Goal: Task Accomplishment & Management: Use online tool/utility

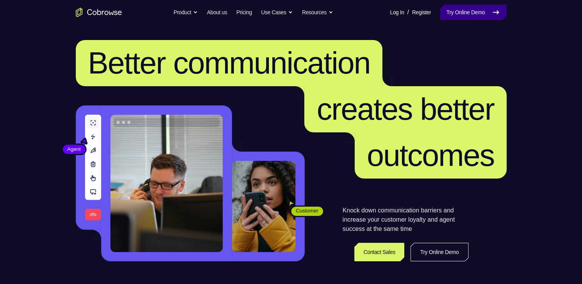
click at [458, 10] on link "Try Online Demo" at bounding box center [473, 12] width 66 height 15
click at [477, 16] on link "Try Online Demo" at bounding box center [473, 12] width 66 height 15
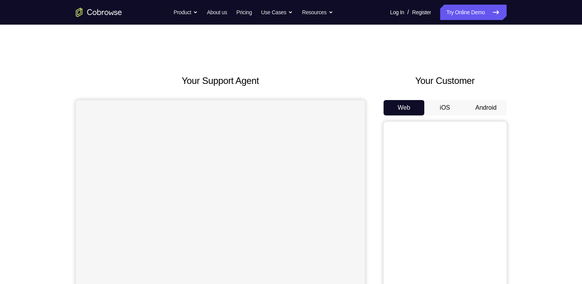
click at [483, 106] on button "Android" at bounding box center [485, 107] width 41 height 15
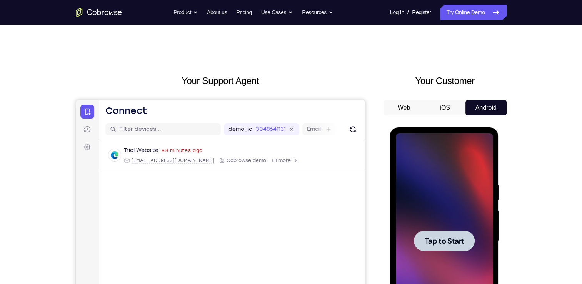
click at [422, 253] on div at bounding box center [443, 240] width 97 height 215
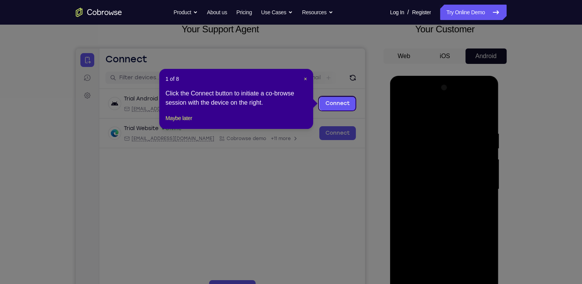
scroll to position [51, 0]
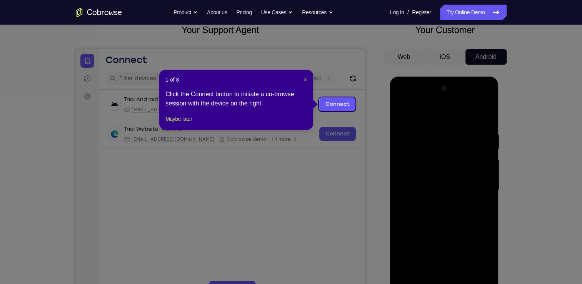
click at [304, 76] on span "×" at bounding box center [305, 79] width 3 height 6
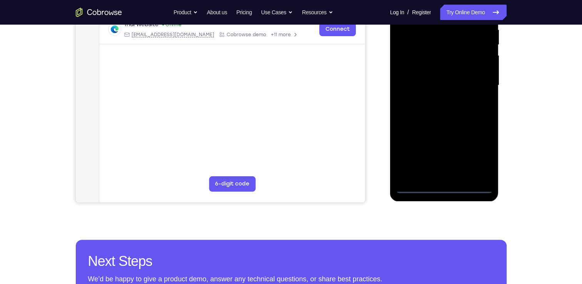
scroll to position [155, 0]
click at [447, 183] on div at bounding box center [443, 85] width 97 height 215
click at [446, 187] on div at bounding box center [443, 85] width 97 height 215
click at [477, 158] on div at bounding box center [443, 85] width 97 height 215
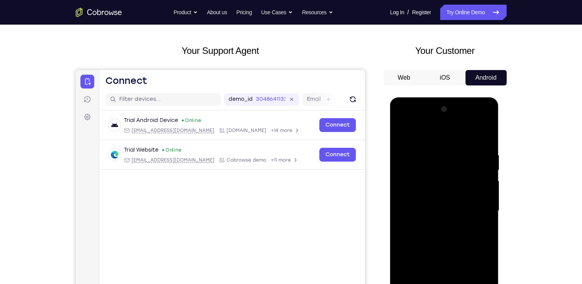
scroll to position [29, 0]
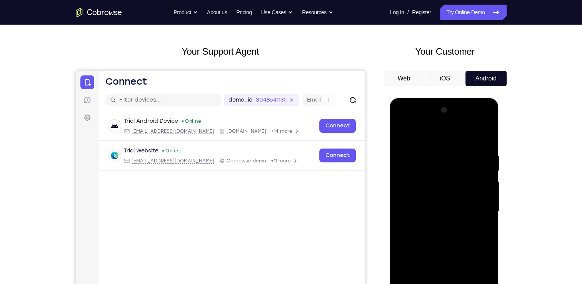
click at [437, 136] on div at bounding box center [443, 211] width 97 height 215
click at [475, 208] on div at bounding box center [443, 211] width 97 height 215
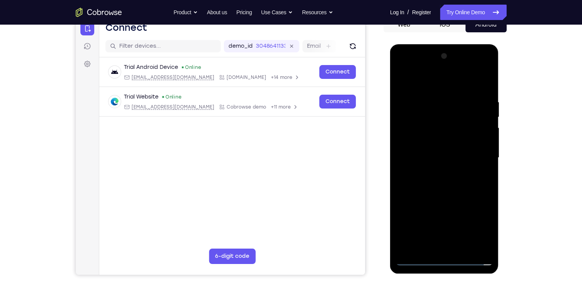
scroll to position [83, 0]
click at [436, 173] on div at bounding box center [443, 157] width 97 height 215
click at [437, 194] on div at bounding box center [443, 157] width 97 height 215
click at [434, 154] on div at bounding box center [443, 157] width 97 height 215
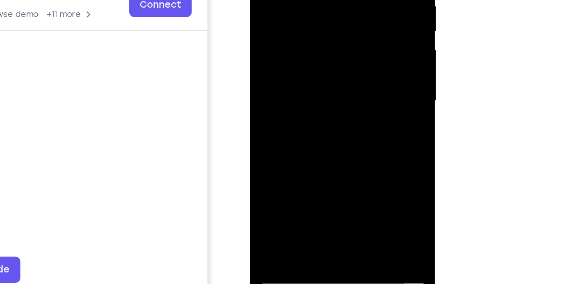
click at [280, 24] on div at bounding box center [304, 20] width 97 height 215
click at [279, 13] on div at bounding box center [304, 20] width 97 height 215
click at [282, 29] on div at bounding box center [304, 20] width 97 height 215
click at [299, 111] on div at bounding box center [304, 20] width 97 height 215
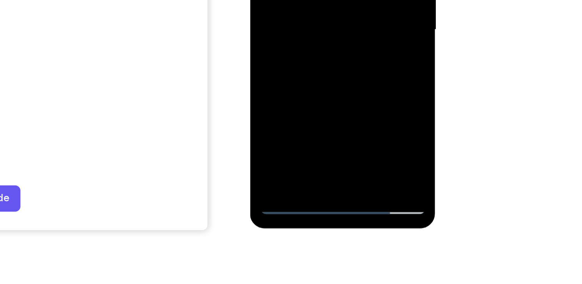
scroll to position [105, 0]
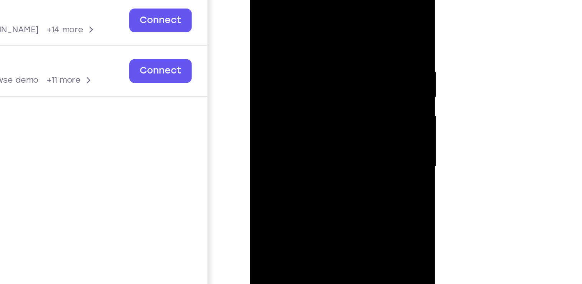
click at [289, 62] on div at bounding box center [304, 86] width 97 height 215
click at [299, 51] on div at bounding box center [304, 86] width 97 height 215
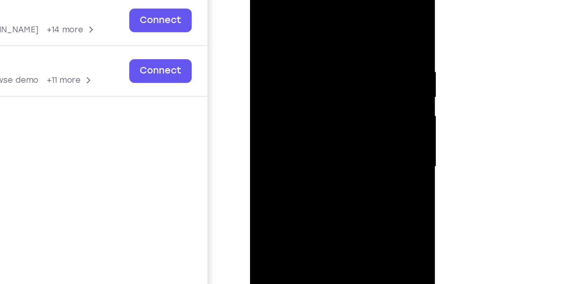
click at [299, 51] on div at bounding box center [304, 86] width 97 height 215
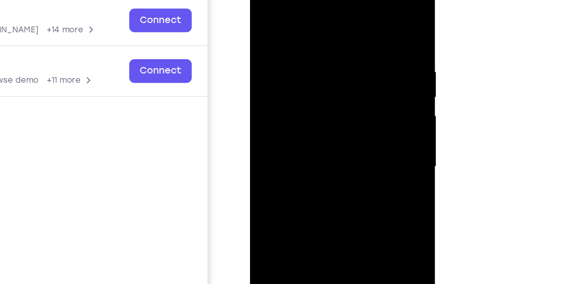
click at [299, 51] on div at bounding box center [304, 86] width 97 height 215
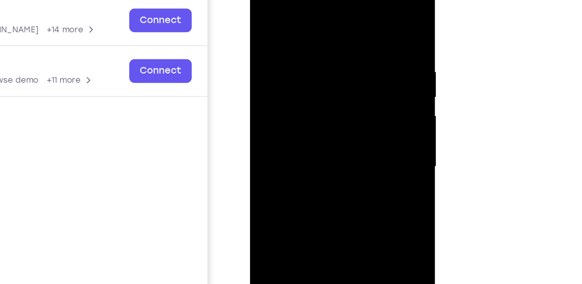
click at [299, 51] on div at bounding box center [304, 86] width 97 height 215
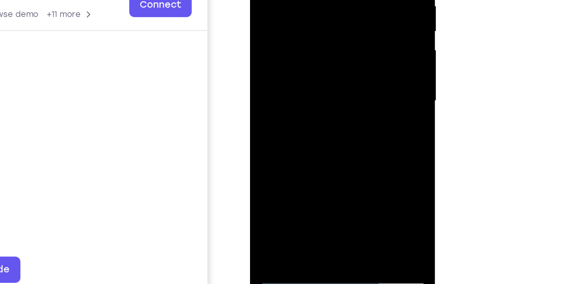
click at [301, 38] on div at bounding box center [304, 20] width 97 height 215
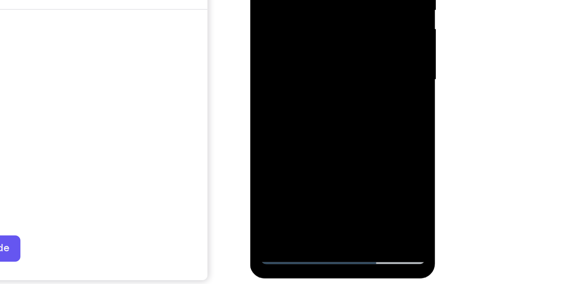
click at [324, 87] on div at bounding box center [304, -1] width 97 height 215
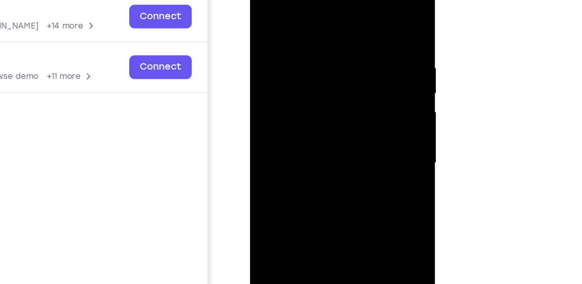
click at [304, 125] on div at bounding box center [304, 82] width 97 height 215
click at [312, 63] on div at bounding box center [304, 82] width 97 height 215
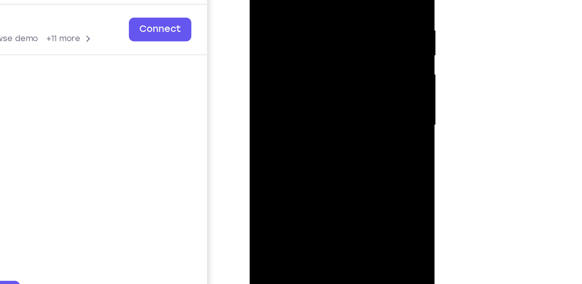
click at [318, 41] on div at bounding box center [303, 44] width 97 height 215
click at [306, 96] on div at bounding box center [303, 44] width 97 height 215
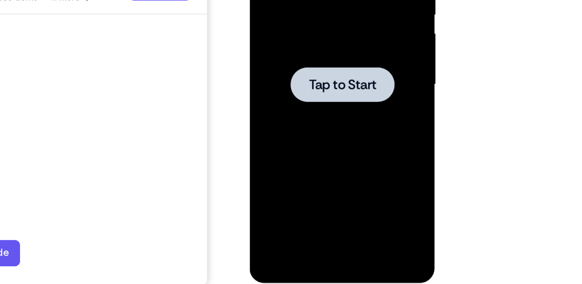
click at [291, 18] on div at bounding box center [303, 4] width 97 height 215
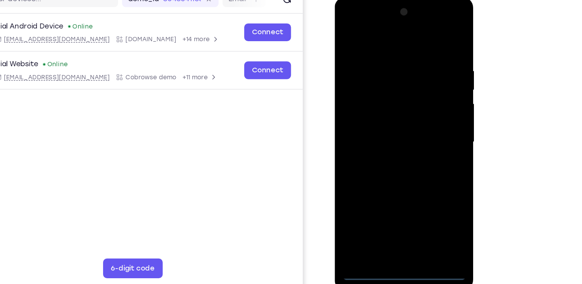
scroll to position [87, 0]
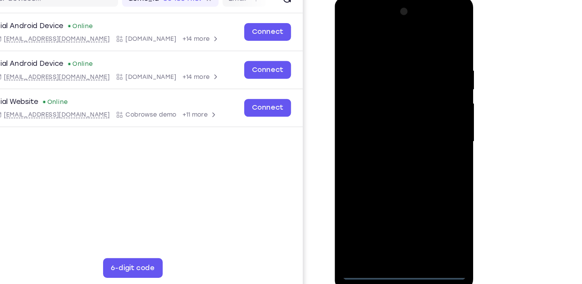
click at [389, 212] on div at bounding box center [388, 109] width 97 height 215
click at [421, 179] on div at bounding box center [388, 109] width 97 height 215
click at [382, 32] on div at bounding box center [388, 109] width 97 height 215
click at [421, 107] on div at bounding box center [388, 109] width 97 height 215
click at [380, 123] on div at bounding box center [388, 109] width 97 height 215
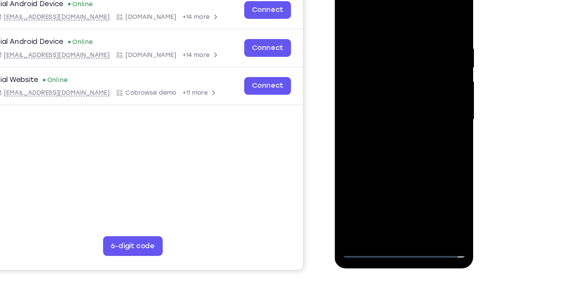
scroll to position [88, 0]
click at [384, 53] on div at bounding box center [388, 87] width 97 height 215
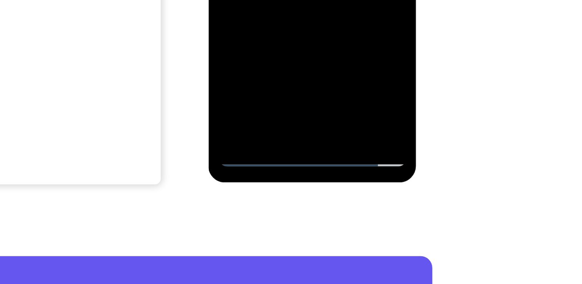
scroll to position [125, 0]
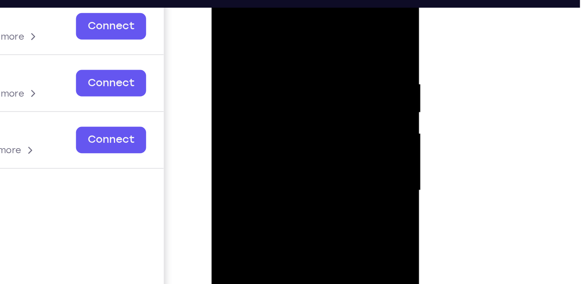
scroll to position [121, 0]
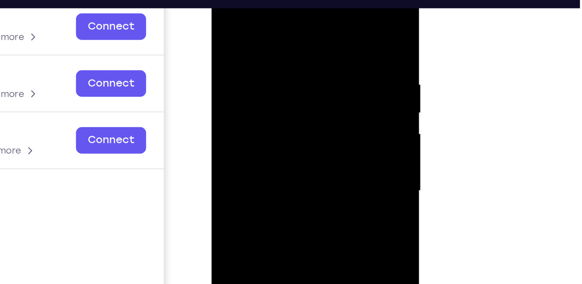
click at [253, 23] on div at bounding box center [265, 87] width 97 height 215
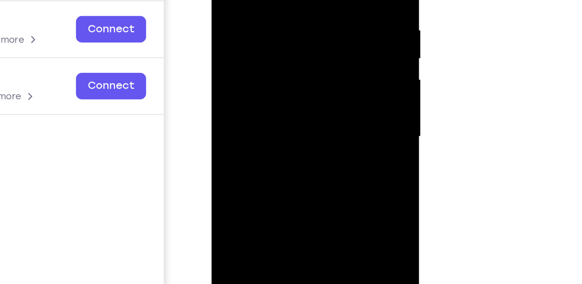
click at [305, 37] on div at bounding box center [265, 32] width 97 height 215
click at [307, 35] on div at bounding box center [265, 32] width 97 height 215
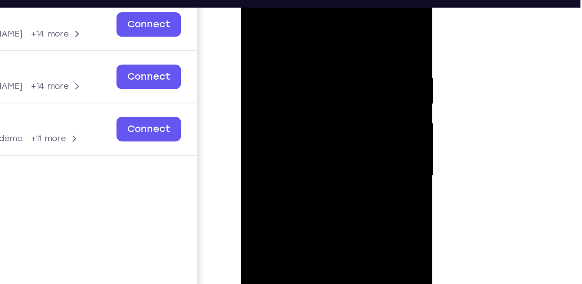
click at [329, 69] on div at bounding box center [295, 89] width 97 height 215
click at [335, 15] on div at bounding box center [295, 89] width 97 height 215
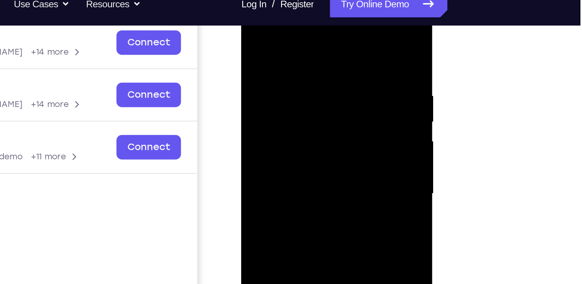
click at [292, 149] on div at bounding box center [295, 107] width 97 height 215
click at [289, 87] on div at bounding box center [295, 107] width 97 height 215
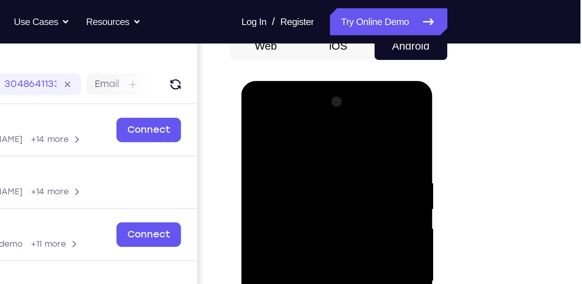
click at [253, 117] on div at bounding box center [295, 193] width 97 height 215
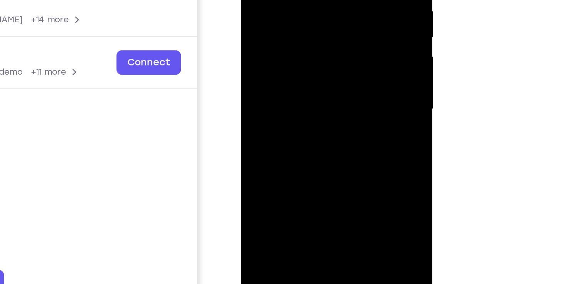
click at [292, 2] on div at bounding box center [295, 22] width 97 height 215
click at [290, 42] on div at bounding box center [295, 22] width 97 height 215
click at [279, 42] on div at bounding box center [295, 22] width 97 height 215
click at [286, 42] on div at bounding box center [295, 22] width 97 height 215
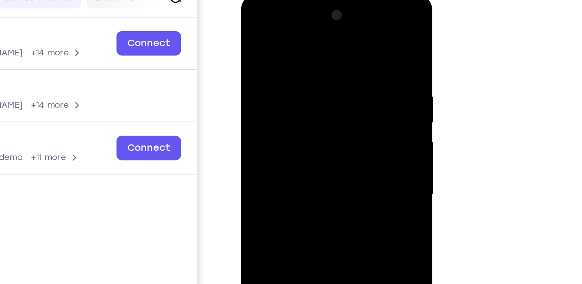
click at [253, 31] on div at bounding box center [295, 107] width 97 height 215
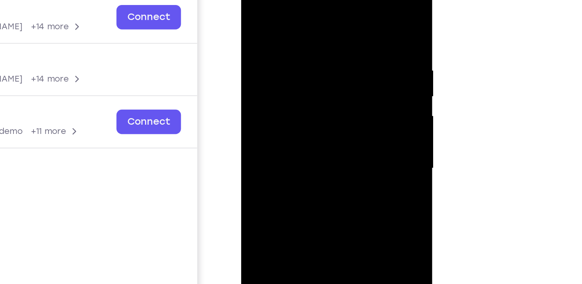
click at [256, 3] on div at bounding box center [295, 81] width 97 height 215
click at [306, 18] on div at bounding box center [295, 81] width 97 height 215
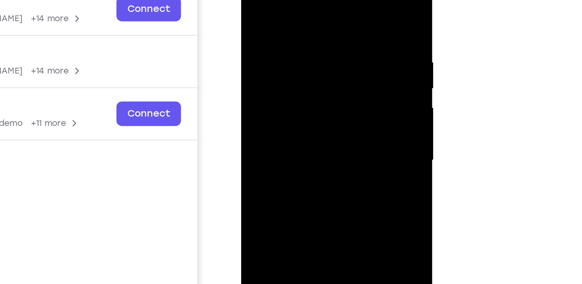
click at [335, 62] on div at bounding box center [295, 73] width 97 height 215
click at [335, 0] on div at bounding box center [295, 73] width 97 height 215
click at [336, 0] on div at bounding box center [295, 73] width 97 height 215
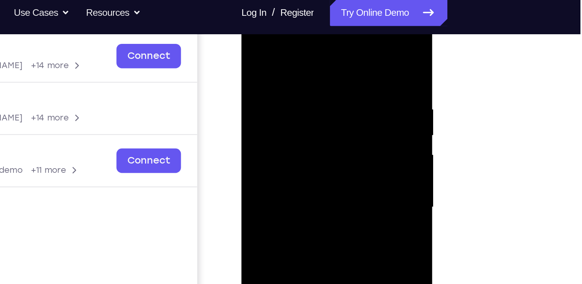
scroll to position [118, 0]
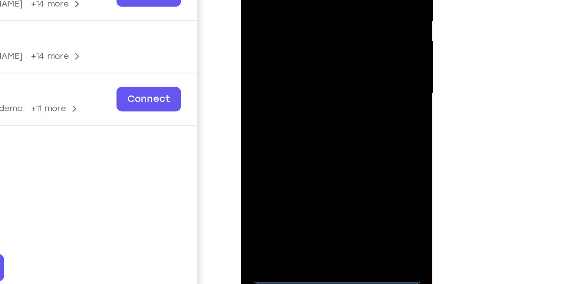
scroll to position [104, 0]
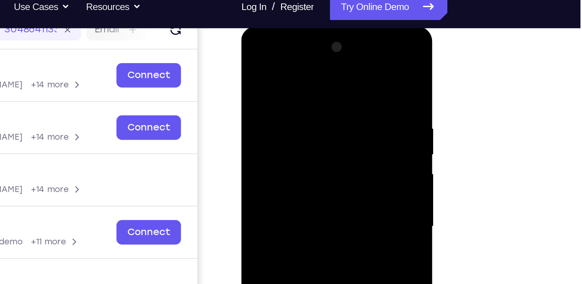
scroll to position [104, 0]
click at [286, 63] on div at bounding box center [295, 139] width 97 height 215
click at [265, 118] on div at bounding box center [295, 139] width 97 height 215
click at [271, 137] on div at bounding box center [295, 139] width 97 height 215
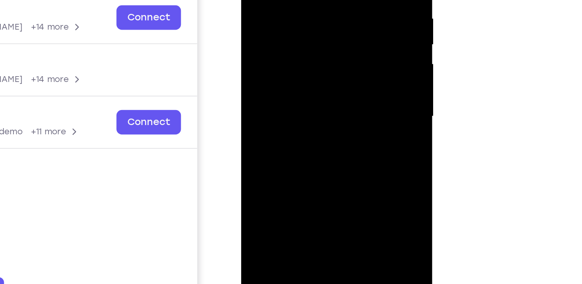
click at [274, 26] on div at bounding box center [295, 29] width 97 height 215
click at [276, 39] on div at bounding box center [295, 29] width 97 height 215
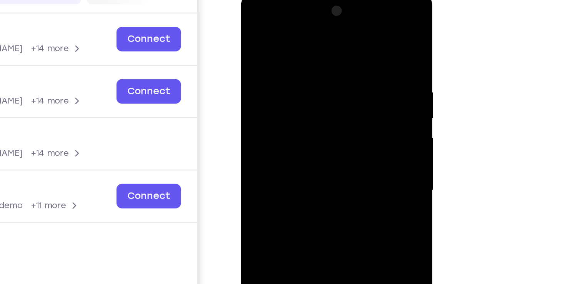
click at [271, 36] on div at bounding box center [295, 103] width 97 height 215
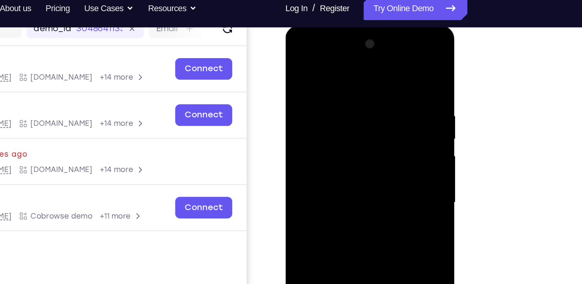
click at [363, 62] on div at bounding box center [339, 138] width 97 height 215
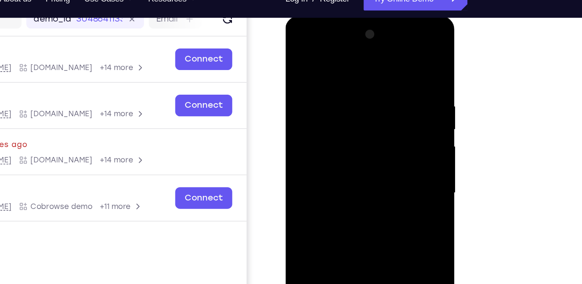
click at [300, 52] on div at bounding box center [339, 129] width 97 height 215
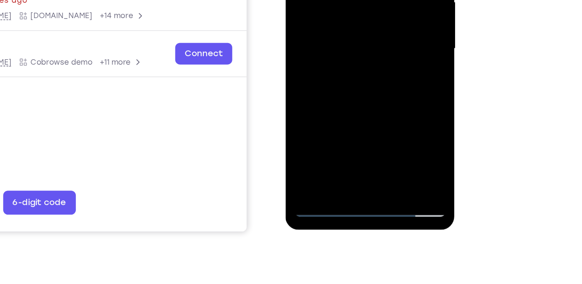
scroll to position [108, 0]
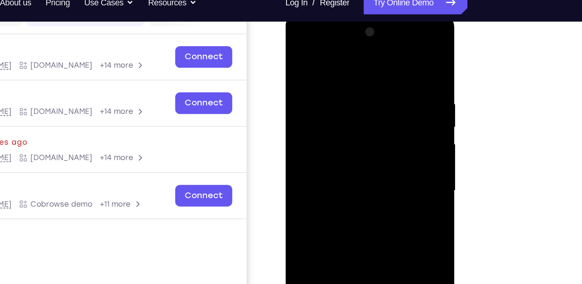
click at [366, 59] on div at bounding box center [339, 126] width 97 height 215
click at [297, 61] on div at bounding box center [339, 126] width 97 height 215
click at [369, 49] on div at bounding box center [339, 126] width 97 height 215
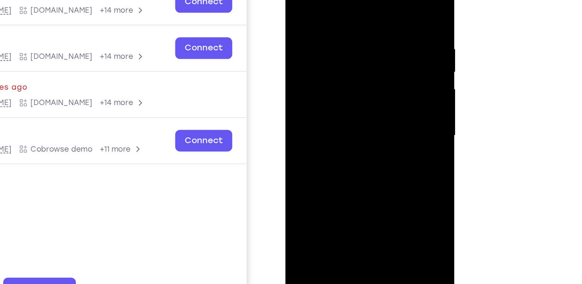
drag, startPoint x: 332, startPoint y: 125, endPoint x: 334, endPoint y: 51, distance: 73.4
click at [334, 51] on div at bounding box center [339, 72] width 97 height 215
drag, startPoint x: 342, startPoint y: 83, endPoint x: 330, endPoint y: 179, distance: 96.8
click at [330, 179] on div at bounding box center [339, 73] width 109 height 229
click at [333, 0] on div at bounding box center [339, 72] width 97 height 215
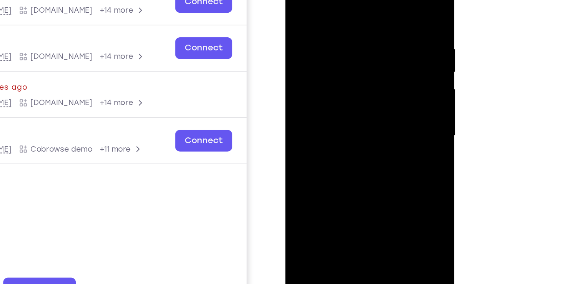
click at [327, 10] on div at bounding box center [339, 72] width 97 height 215
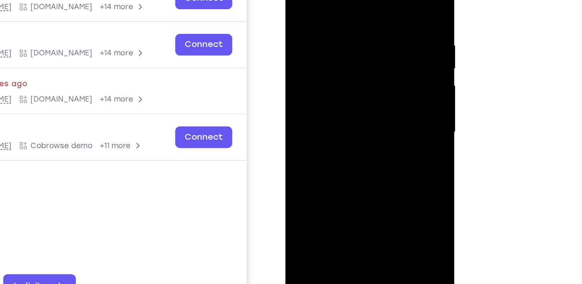
scroll to position [109, 0]
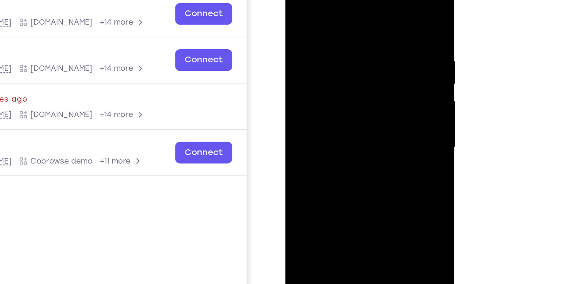
click at [296, 9] on div at bounding box center [339, 84] width 97 height 215
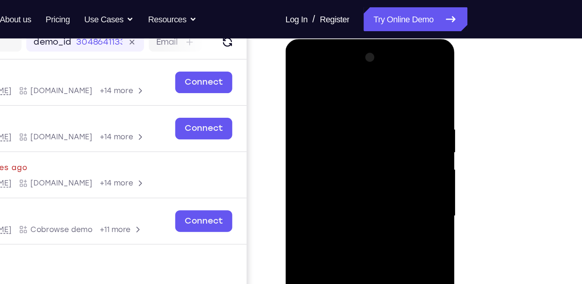
scroll to position [98, 0]
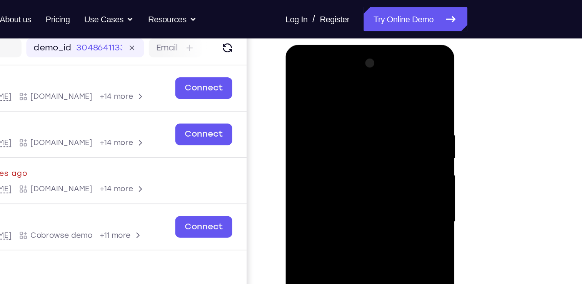
click at [338, 65] on div at bounding box center [339, 158] width 97 height 215
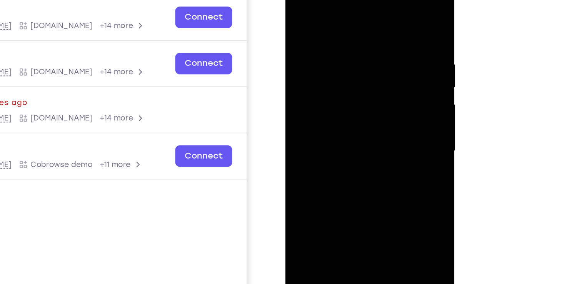
scroll to position [107, 0]
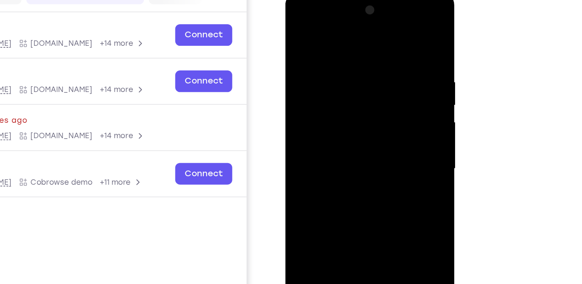
click at [336, 148] on div at bounding box center [339, 105] width 97 height 215
click at [330, 119] on div at bounding box center [339, 105] width 97 height 215
click at [334, 81] on div at bounding box center [339, 105] width 97 height 215
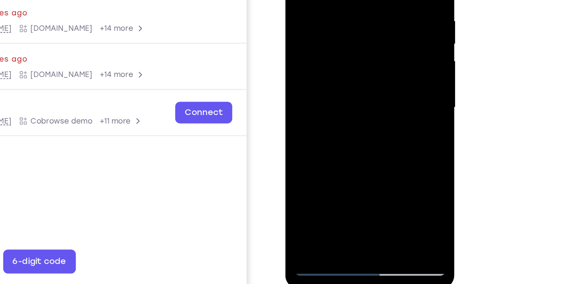
scroll to position [116, 0]
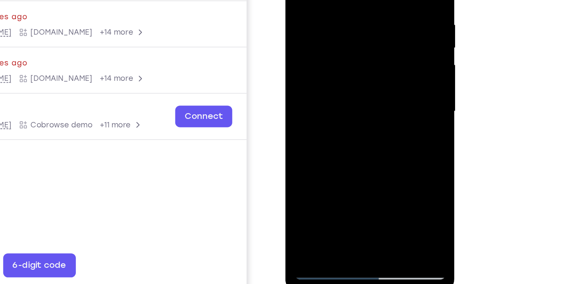
click at [337, 16] on div at bounding box center [339, 47] width 97 height 215
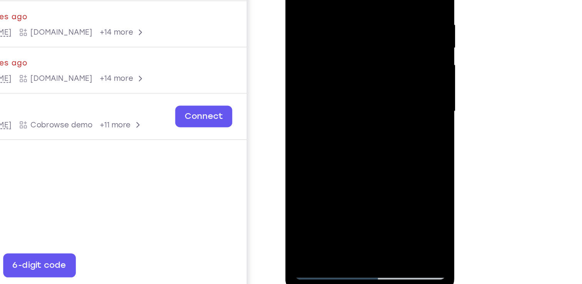
click at [337, 16] on div at bounding box center [339, 47] width 97 height 215
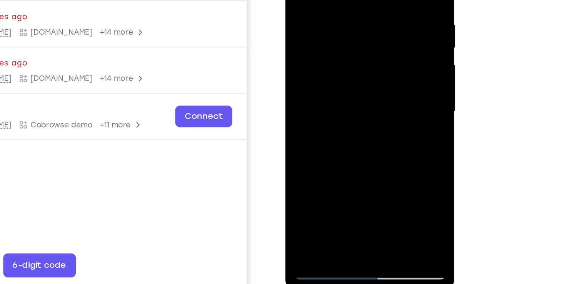
click at [337, 16] on div at bounding box center [339, 47] width 97 height 215
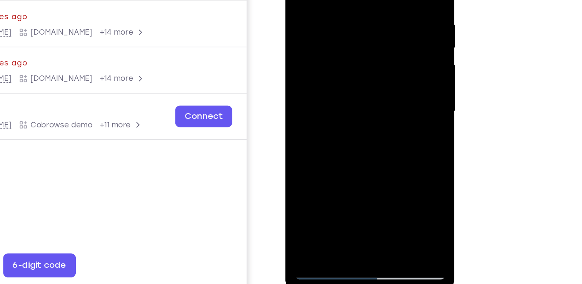
click at [337, 16] on div at bounding box center [339, 47] width 97 height 215
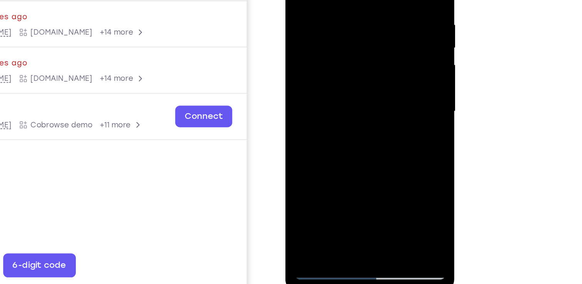
click at [337, 16] on div at bounding box center [339, 47] width 97 height 215
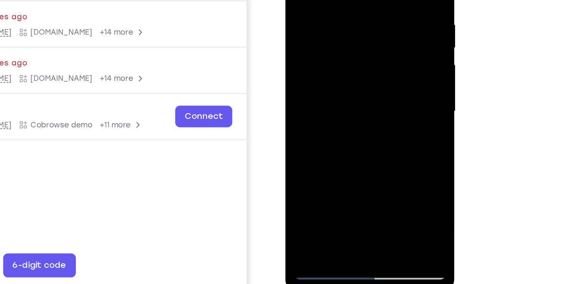
click at [337, 16] on div at bounding box center [339, 47] width 97 height 215
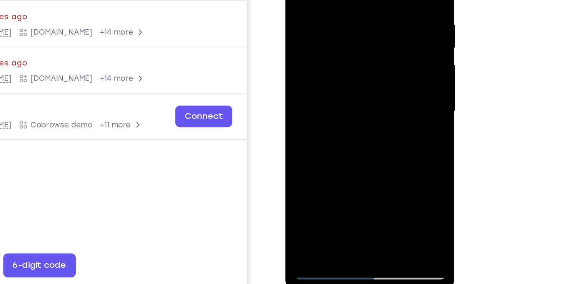
click at [337, 16] on div at bounding box center [339, 47] width 97 height 215
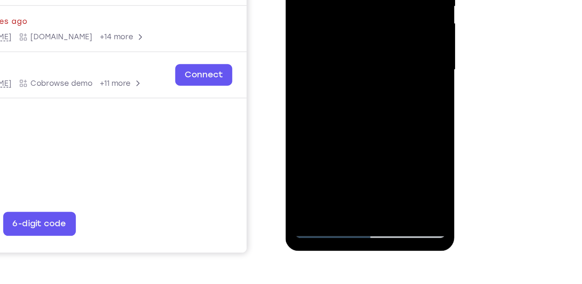
click at [337, 26] on div at bounding box center [339, 6] width 97 height 215
click at [320, 97] on div at bounding box center [339, 6] width 97 height 215
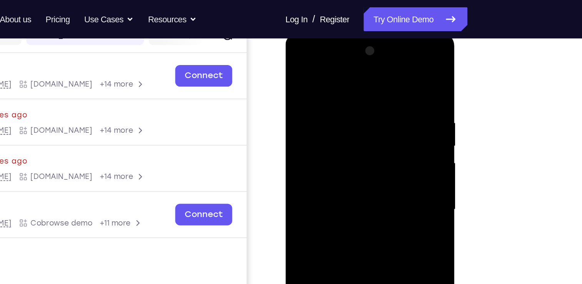
scroll to position [103, 0]
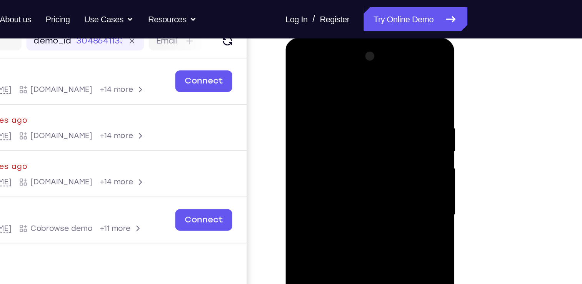
click at [336, 74] on div at bounding box center [339, 150] width 97 height 215
click at [330, 100] on div at bounding box center [339, 150] width 97 height 215
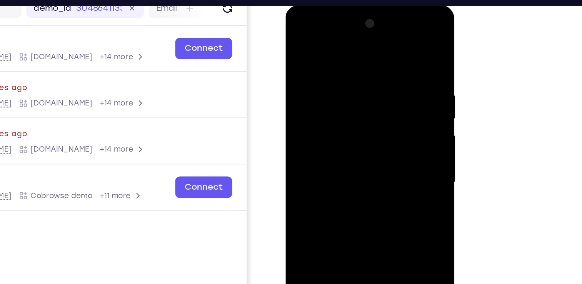
click at [357, 70] on div at bounding box center [339, 118] width 97 height 215
click at [334, 163] on div at bounding box center [339, 118] width 97 height 215
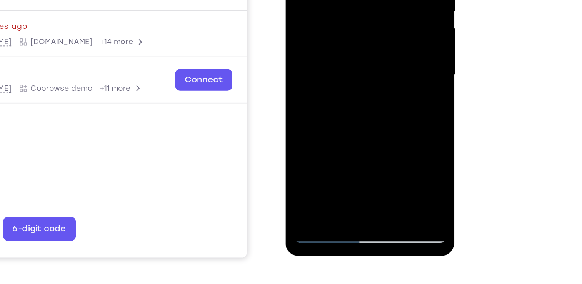
click at [321, 99] on div at bounding box center [339, 11] width 97 height 215
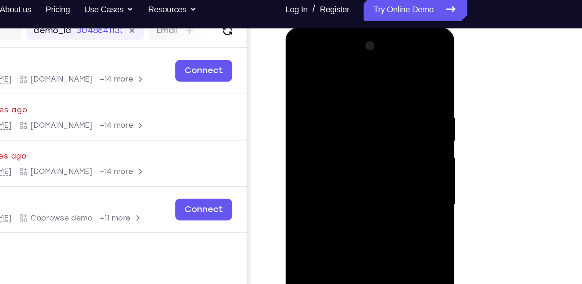
click at [320, 66] on div at bounding box center [339, 140] width 97 height 215
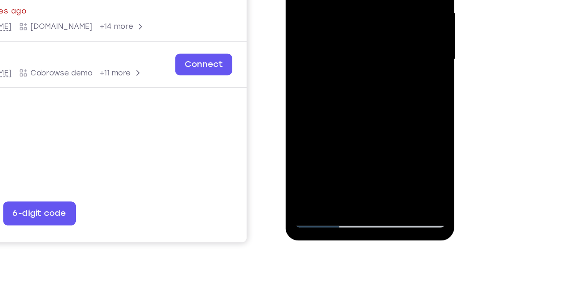
scroll to position [103, 0]
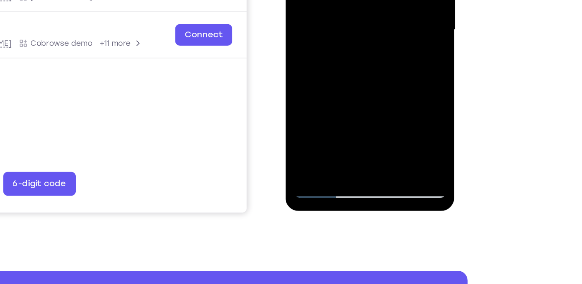
scroll to position [120, 0]
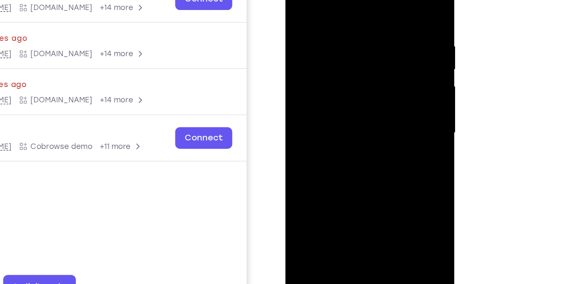
scroll to position [120, 0]
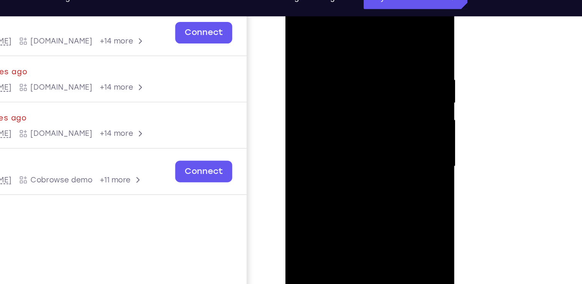
click at [332, 100] on div at bounding box center [339, 102] width 97 height 215
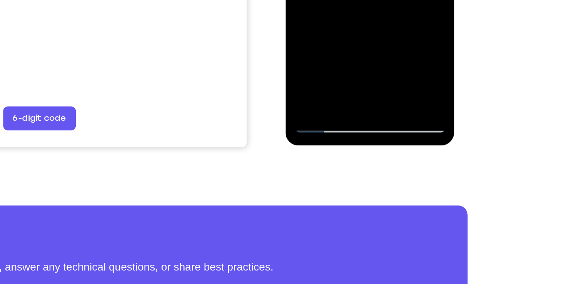
scroll to position [162, 0]
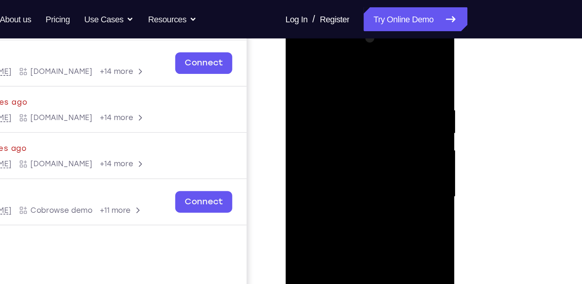
scroll to position [114, 0]
click at [331, 115] on div at bounding box center [339, 133] width 97 height 215
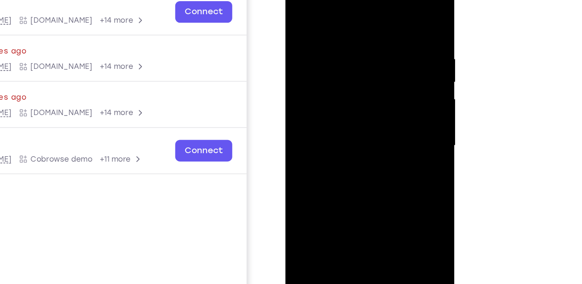
scroll to position [103, 0]
click at [377, 101] on div at bounding box center [339, 81] width 97 height 215
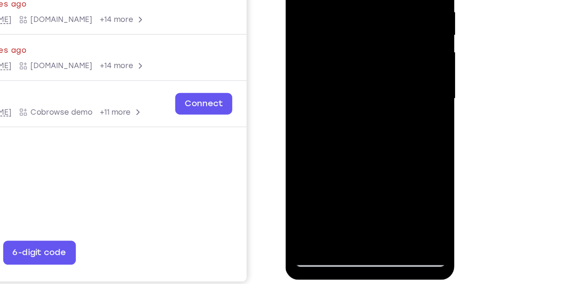
scroll to position [106, 0]
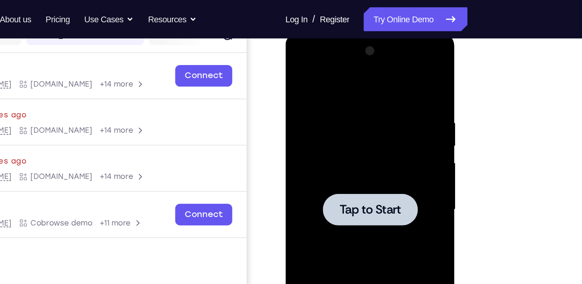
click at [330, 127] on div at bounding box center [339, 145] width 97 height 215
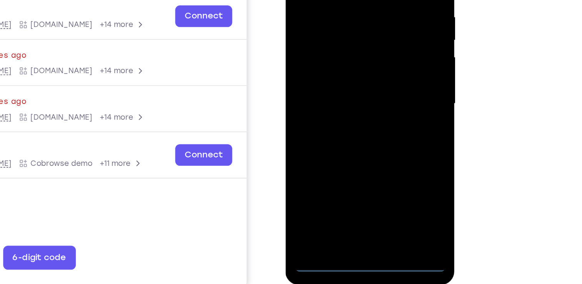
click at [339, 143] on div at bounding box center [339, 40] width 97 height 215
click at [374, 110] on div at bounding box center [339, 40] width 97 height 215
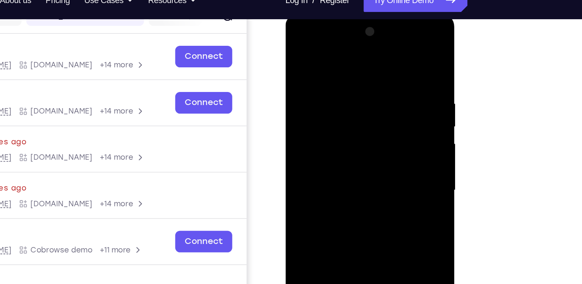
click at [337, 52] on div at bounding box center [339, 126] width 97 height 215
click at [307, 103] on div at bounding box center [339, 126] width 97 height 215
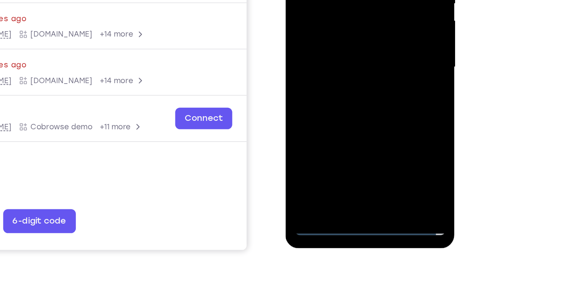
click at [329, 96] on div at bounding box center [339, 3] width 97 height 215
click at [315, 11] on div at bounding box center [339, 3] width 97 height 215
click at [322, 2] on div at bounding box center [339, 3] width 97 height 215
click at [330, 15] on div at bounding box center [339, 3] width 97 height 215
click at [339, 96] on div at bounding box center [339, 3] width 97 height 215
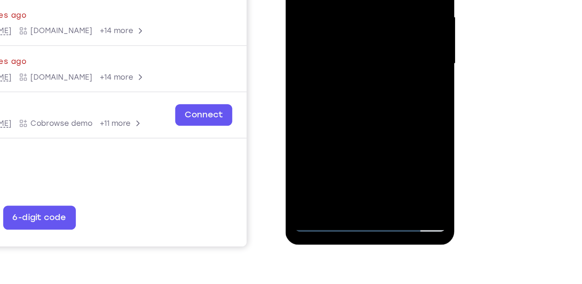
drag, startPoint x: 345, startPoint y: 0, endPoint x: 341, endPoint y: -32, distance: 32.6
click at [341, 0] on div at bounding box center [339, 0] width 97 height 215
drag, startPoint x: 344, startPoint y: 27, endPoint x: 347, endPoint y: -58, distance: 85.4
click at [347, 0] on div at bounding box center [339, 0] width 97 height 215
drag, startPoint x: 343, startPoint y: 41, endPoint x: 343, endPoint y: -6, distance: 47.3
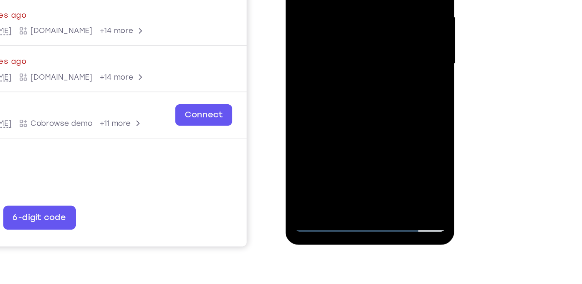
click at [343, 0] on div at bounding box center [339, 0] width 97 height 215
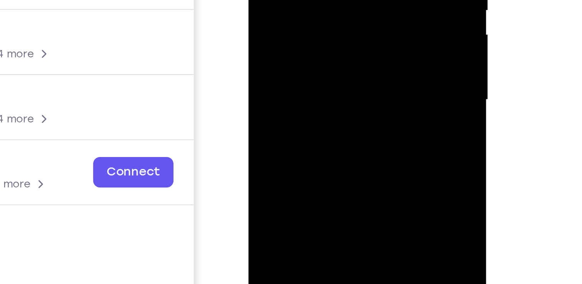
drag, startPoint x: 306, startPoint y: -42, endPoint x: 305, endPoint y: 10, distance: 51.9
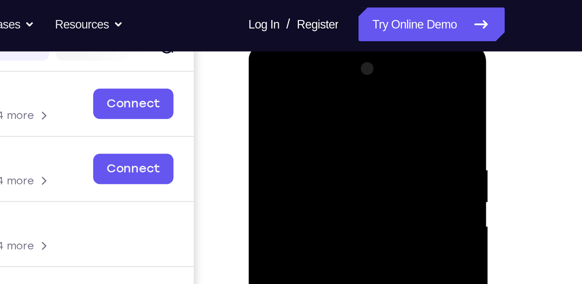
drag, startPoint x: 306, startPoint y: 161, endPoint x: 301, endPoint y: 137, distance: 24.8
click at [301, 137] on div at bounding box center [302, 155] width 97 height 215
click at [299, 66] on div at bounding box center [302, 155] width 97 height 215
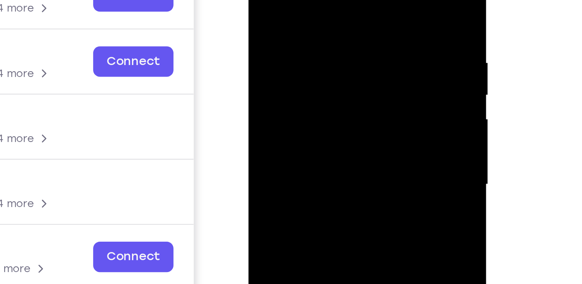
click at [294, 62] on div at bounding box center [302, 49] width 97 height 215
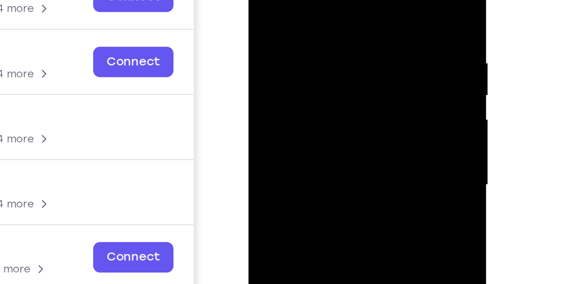
click at [304, 25] on div at bounding box center [302, 49] width 97 height 215
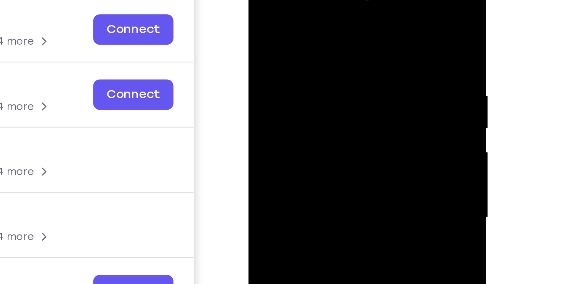
click at [301, 50] on div at bounding box center [302, 82] width 97 height 215
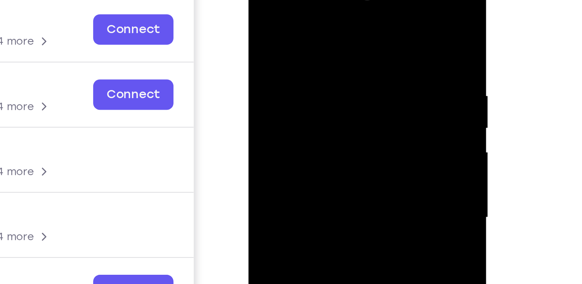
click at [301, 50] on div at bounding box center [302, 82] width 97 height 215
click at [300, 48] on div at bounding box center [302, 82] width 97 height 215
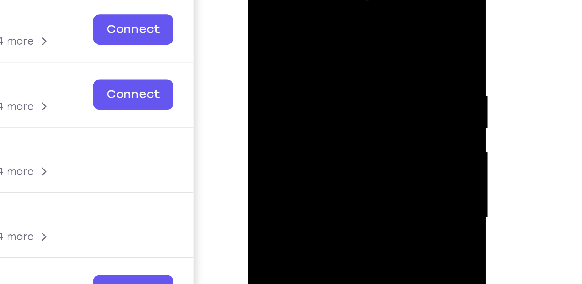
click at [300, 48] on div at bounding box center [302, 82] width 97 height 215
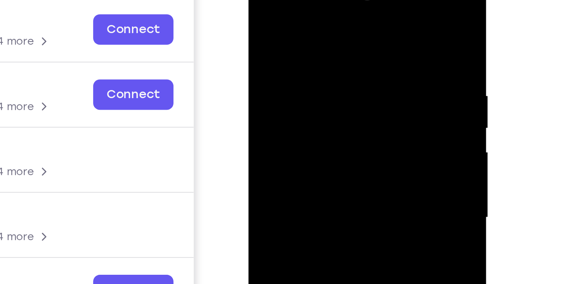
click at [300, 48] on div at bounding box center [302, 82] width 97 height 215
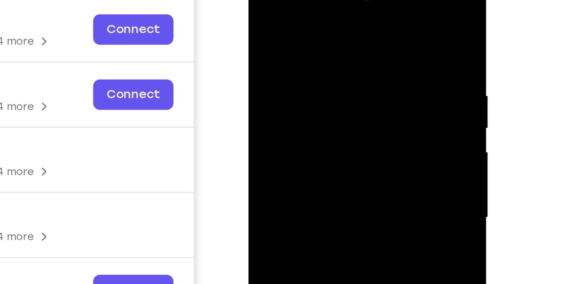
click at [300, 48] on div at bounding box center [302, 82] width 97 height 215
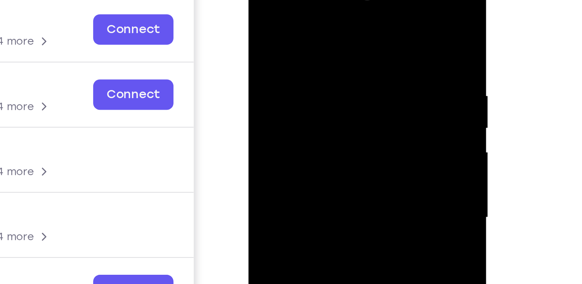
click at [300, 48] on div at bounding box center [302, 82] width 97 height 215
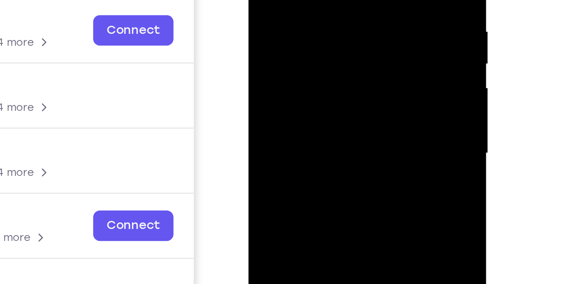
click at [300, 40] on div at bounding box center [302, 17] width 97 height 215
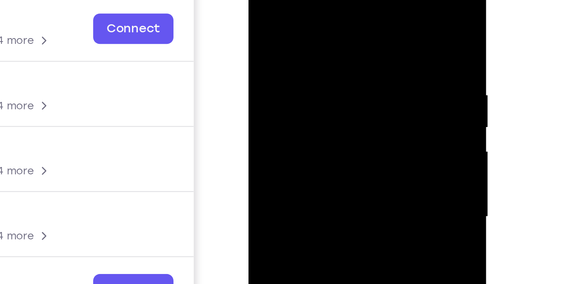
click at [261, 5] on div at bounding box center [302, 81] width 97 height 215
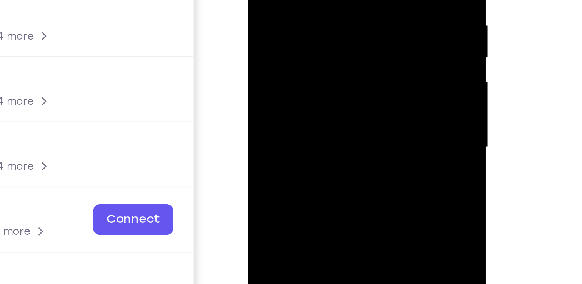
click at [306, 9] on div at bounding box center [302, 11] width 97 height 215
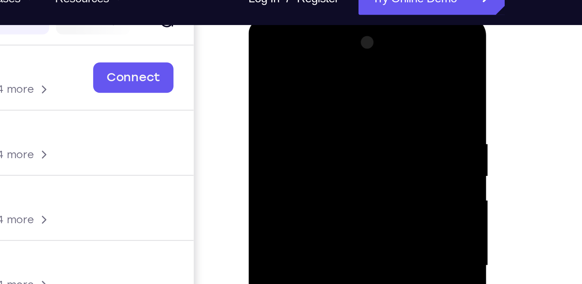
click at [261, 53] on div at bounding box center [302, 129] width 97 height 215
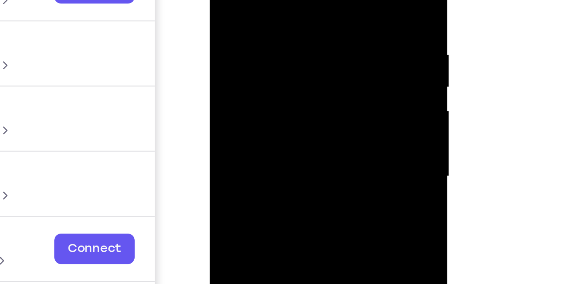
click at [227, 0] on div at bounding box center [263, 40] width 97 height 215
click at [221, 0] on div at bounding box center [263, 40] width 97 height 215
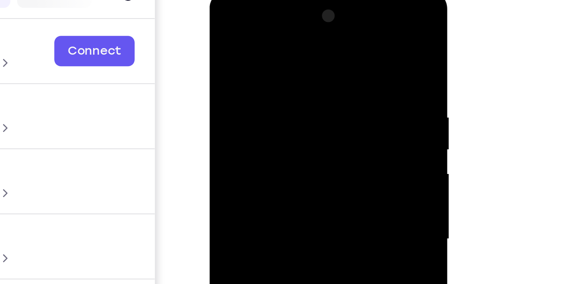
click at [226, 31] on div at bounding box center [263, 103] width 97 height 215
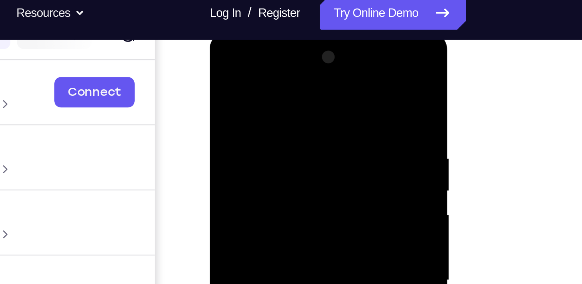
click at [251, 54] on div at bounding box center [263, 144] width 97 height 215
click at [226, 88] on div at bounding box center [263, 144] width 97 height 215
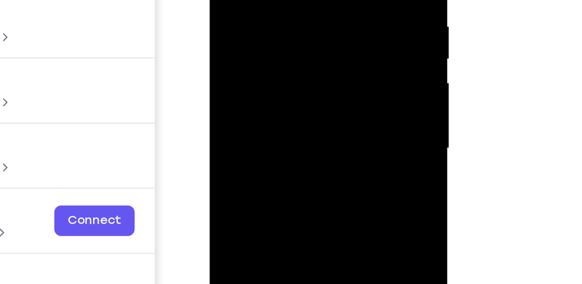
drag, startPoint x: 261, startPoint y: 44, endPoint x: 254, endPoint y: -52, distance: 96.0
click at [254, 0] on div at bounding box center [263, 12] width 97 height 215
drag, startPoint x: 271, startPoint y: 13, endPoint x: 264, endPoint y: -45, distance: 58.0
click at [264, 0] on div at bounding box center [263, 12] width 97 height 215
drag, startPoint x: 270, startPoint y: 15, endPoint x: 266, endPoint y: -55, distance: 70.8
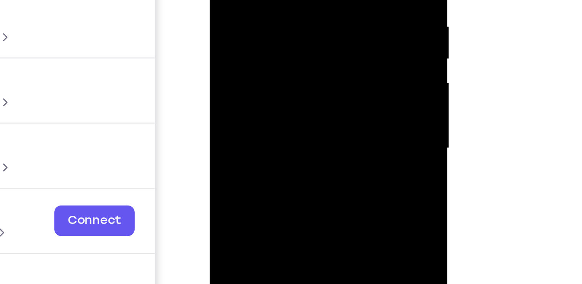
click at [266, 0] on div at bounding box center [263, 12] width 97 height 215
drag, startPoint x: 267, startPoint y: 30, endPoint x: 270, endPoint y: -56, distance: 85.8
click at [270, 0] on div at bounding box center [263, 12] width 97 height 215
drag, startPoint x: 271, startPoint y: 36, endPoint x: 266, endPoint y: -49, distance: 85.1
click at [266, 0] on div at bounding box center [263, 12] width 97 height 215
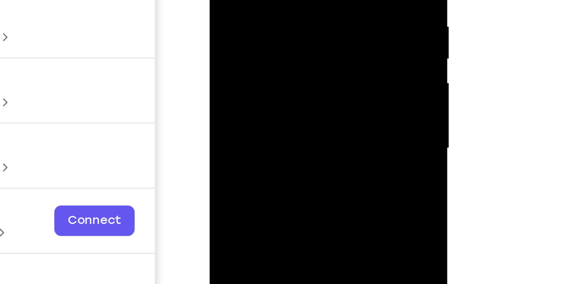
drag, startPoint x: 274, startPoint y: 56, endPoint x: 270, endPoint y: -39, distance: 94.6
click at [270, 0] on div at bounding box center [263, 12] width 97 height 215
drag, startPoint x: 265, startPoint y: 27, endPoint x: 263, endPoint y: 10, distance: 16.3
click at [263, 10] on div at bounding box center [263, 12] width 97 height 215
drag, startPoint x: 260, startPoint y: 18, endPoint x: 244, endPoint y: -55, distance: 75.2
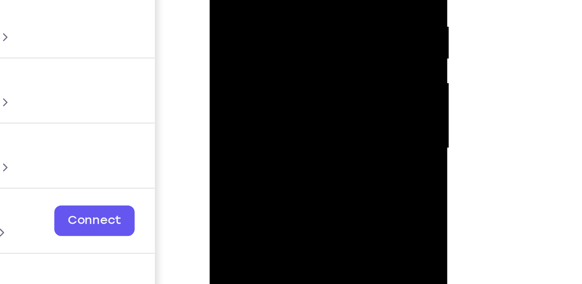
click at [244, 0] on div at bounding box center [263, 12] width 97 height 215
drag, startPoint x: 263, startPoint y: 23, endPoint x: 253, endPoint y: -22, distance: 46.0
click at [253, 0] on div at bounding box center [263, 12] width 97 height 215
drag, startPoint x: 272, startPoint y: 40, endPoint x: 261, endPoint y: -4, distance: 45.4
click at [261, 0] on div at bounding box center [263, 12] width 97 height 215
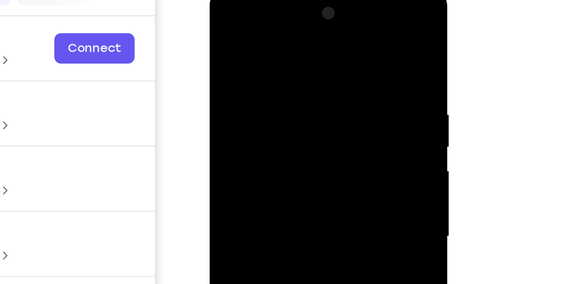
click at [268, 33] on div at bounding box center [263, 100] width 97 height 215
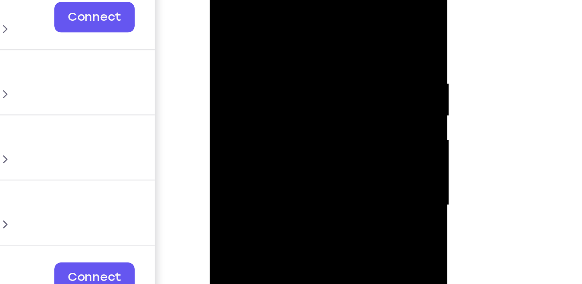
drag, startPoint x: 257, startPoint y: 35, endPoint x: 254, endPoint y: 7, distance: 27.9
click at [254, 7] on div at bounding box center [263, 69] width 97 height 215
drag, startPoint x: 277, startPoint y: 60, endPoint x: 271, endPoint y: -5, distance: 65.6
click at [271, 0] on div at bounding box center [263, 69] width 97 height 215
drag, startPoint x: 275, startPoint y: 61, endPoint x: 275, endPoint y: -18, distance: 79.9
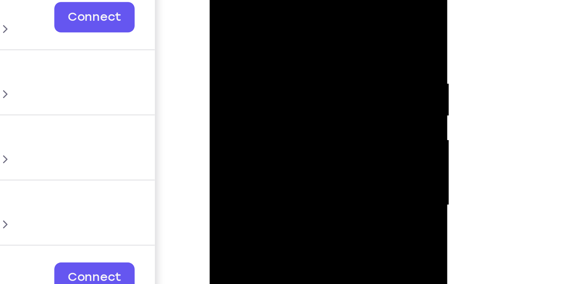
click at [275, 0] on div at bounding box center [263, 69] width 97 height 215
drag, startPoint x: 278, startPoint y: 73, endPoint x: 277, endPoint y: 61, distance: 12.0
click at [277, 61] on div at bounding box center [263, 69] width 97 height 215
drag, startPoint x: 269, startPoint y: 63, endPoint x: 269, endPoint y: 23, distance: 40.7
click at [269, 23] on div at bounding box center [263, 69] width 97 height 215
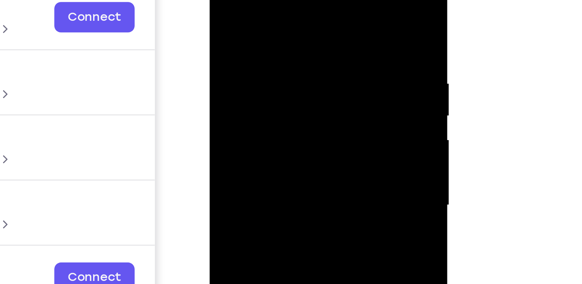
drag, startPoint x: 270, startPoint y: 60, endPoint x: 268, endPoint y: -21, distance: 80.4
click at [268, 0] on div at bounding box center [263, 69] width 97 height 215
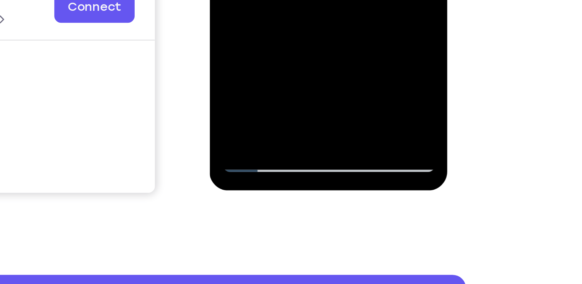
scroll to position [115, 0]
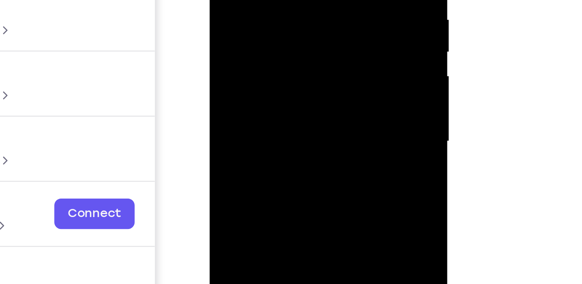
click at [258, 7] on div at bounding box center [263, 5] width 97 height 215
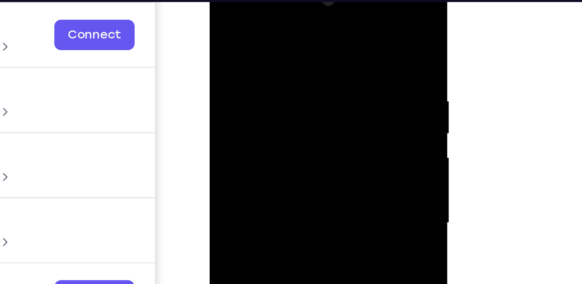
click at [224, 12] on div at bounding box center [263, 87] width 97 height 215
drag, startPoint x: 292, startPoint y: 66, endPoint x: 275, endPoint y: 68, distance: 16.6
click at [275, 68] on div at bounding box center [263, 87] width 97 height 215
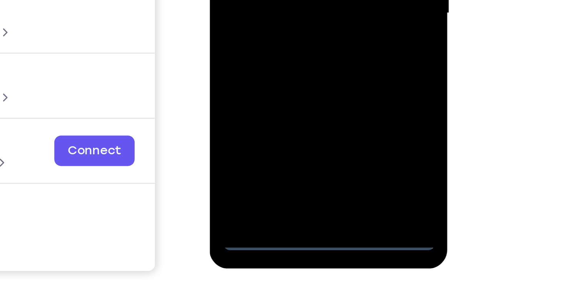
scroll to position [83, 0]
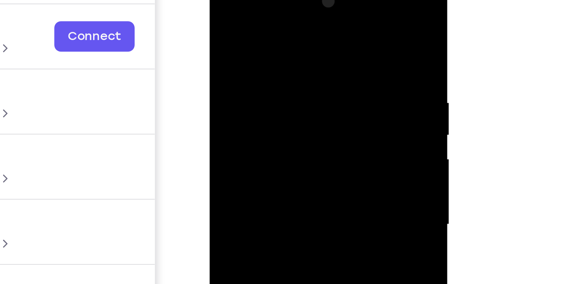
click at [246, 15] on div at bounding box center [263, 89] width 97 height 215
click at [232, 70] on div at bounding box center [263, 89] width 97 height 215
click at [230, 65] on div at bounding box center [263, 89] width 97 height 215
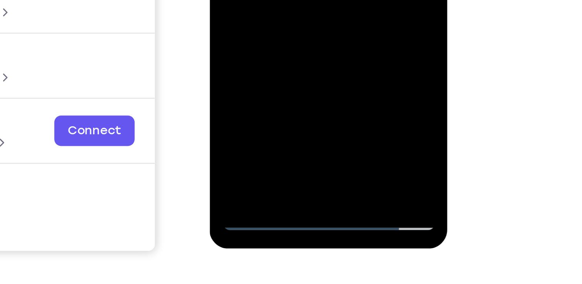
scroll to position [88, 0]
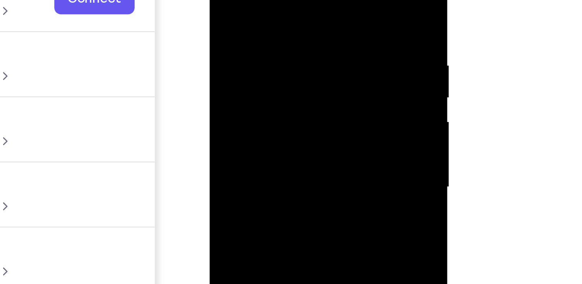
scroll to position [88, 0]
